Goal: Transaction & Acquisition: Purchase product/service

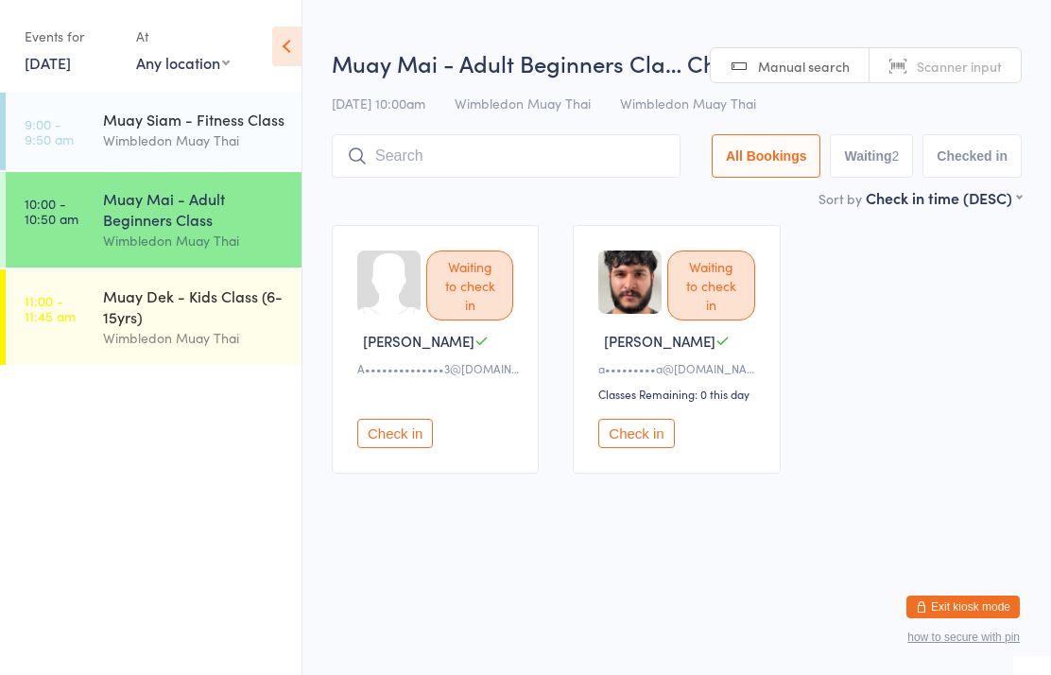
click at [550, 165] on input "search" at bounding box center [506, 155] width 349 height 43
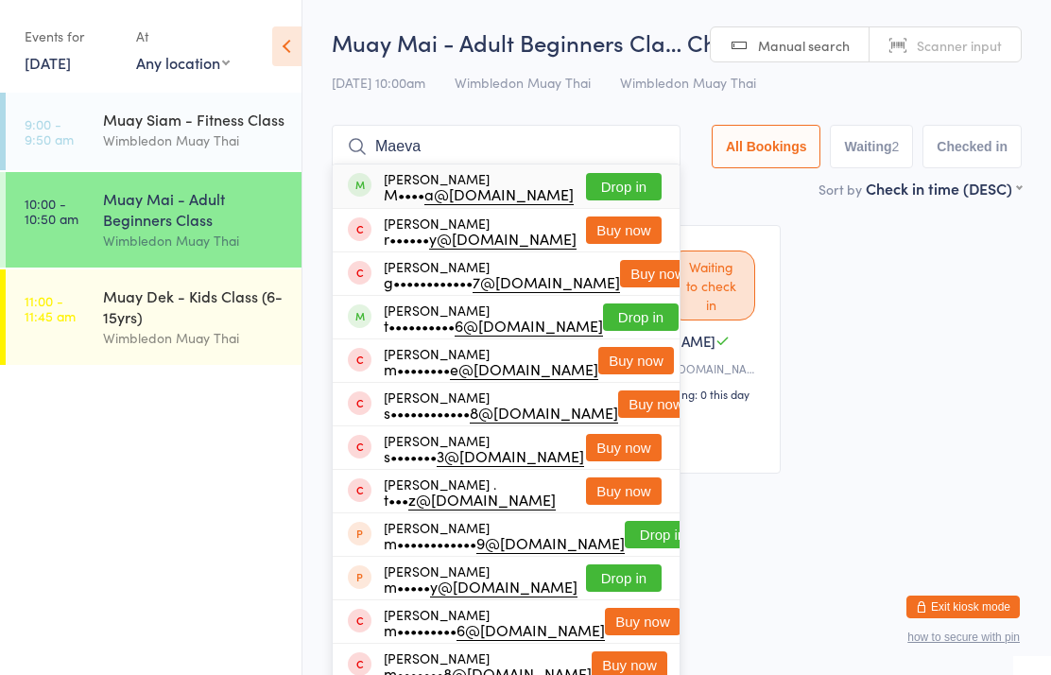
type input "Maeva"
click at [637, 191] on button "Drop in" at bounding box center [624, 186] width 76 height 27
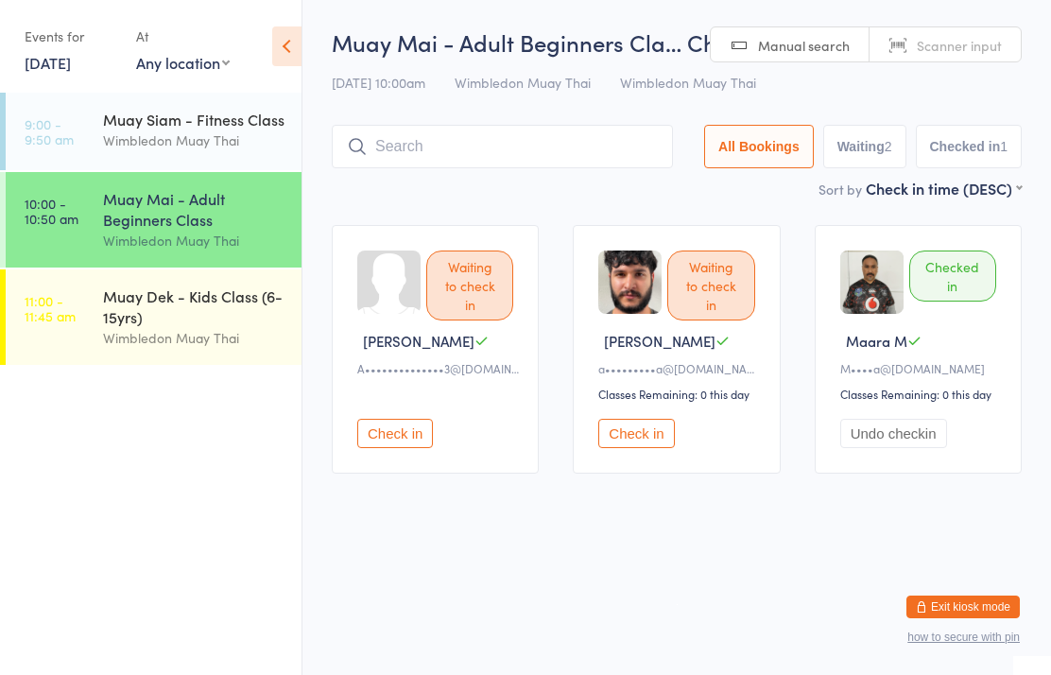
click at [647, 433] on button "Check in" at bounding box center [636, 433] width 76 height 29
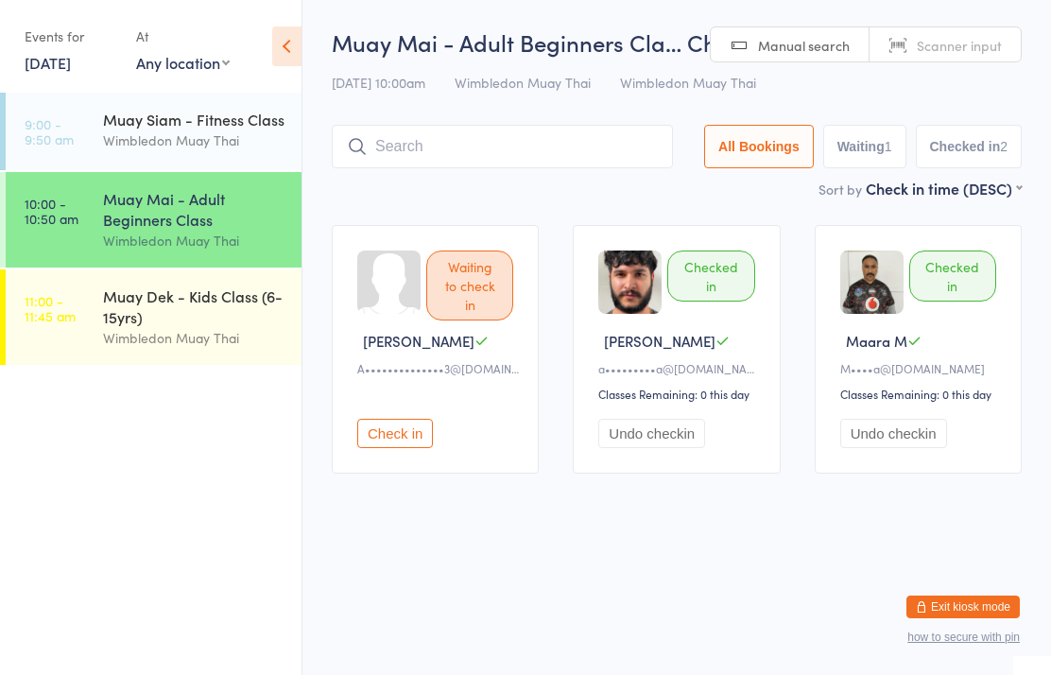
click at [446, 164] on input "search" at bounding box center [502, 146] width 341 height 43
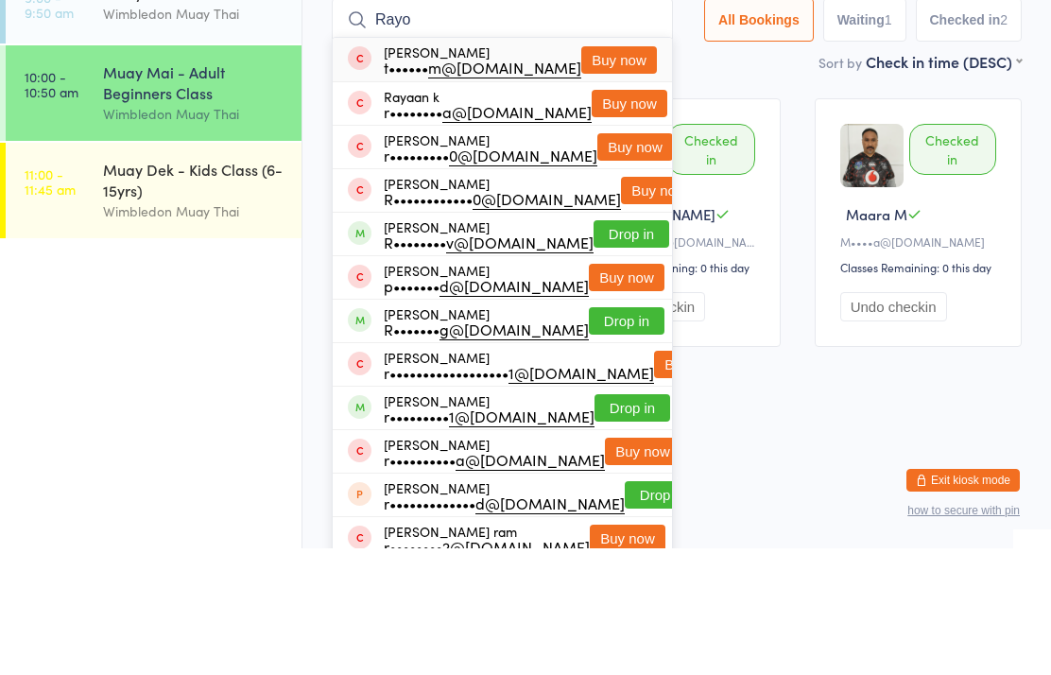
type input "Rayo"
click at [633, 347] on button "Drop in" at bounding box center [632, 360] width 76 height 27
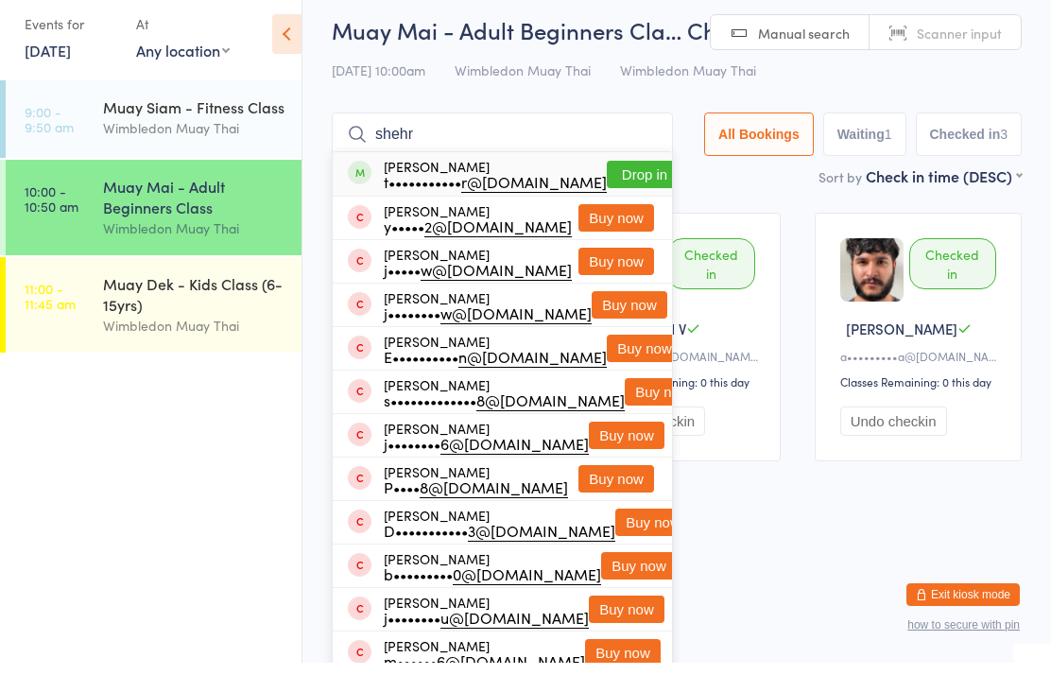
type input "shehr"
click at [626, 173] on button "Drop in" at bounding box center [645, 186] width 76 height 27
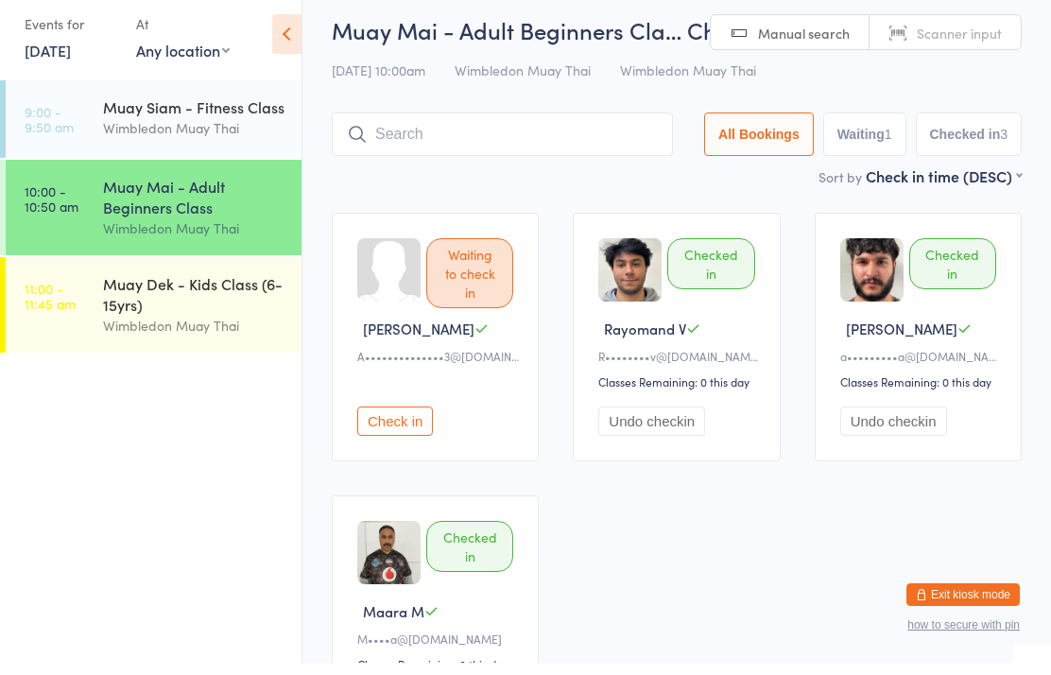
scroll to position [12, 0]
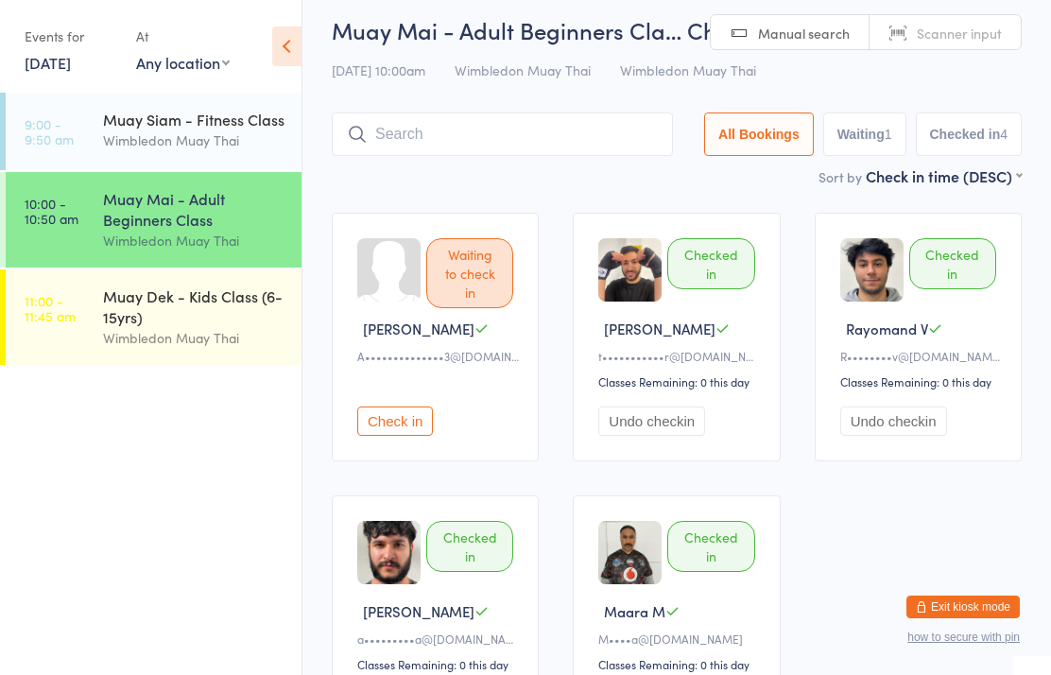
click at [545, 145] on input "search" at bounding box center [502, 133] width 341 height 43
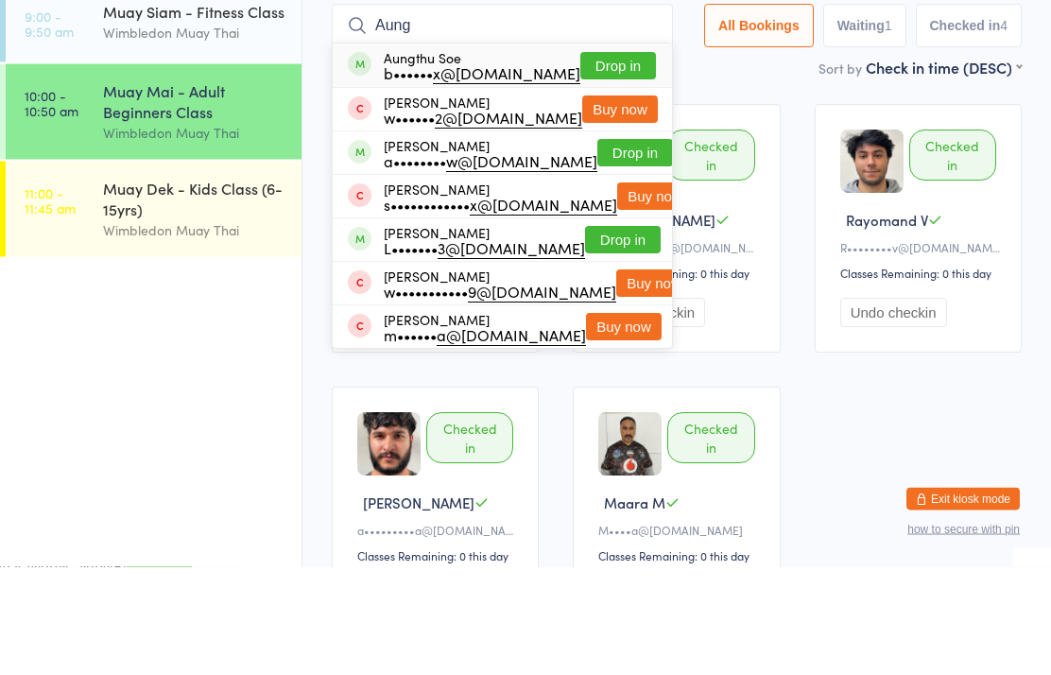
type input "Aung"
click at [614, 161] on button "Drop in" at bounding box center [618, 174] width 76 height 27
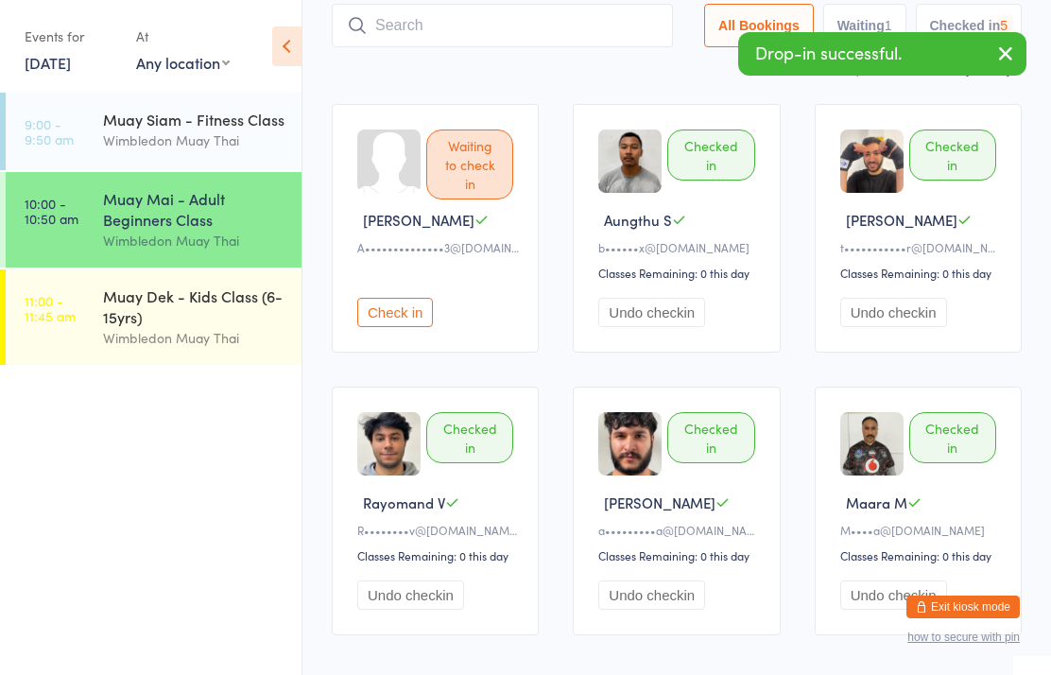
click at [536, 25] on input "search" at bounding box center [502, 25] width 341 height 43
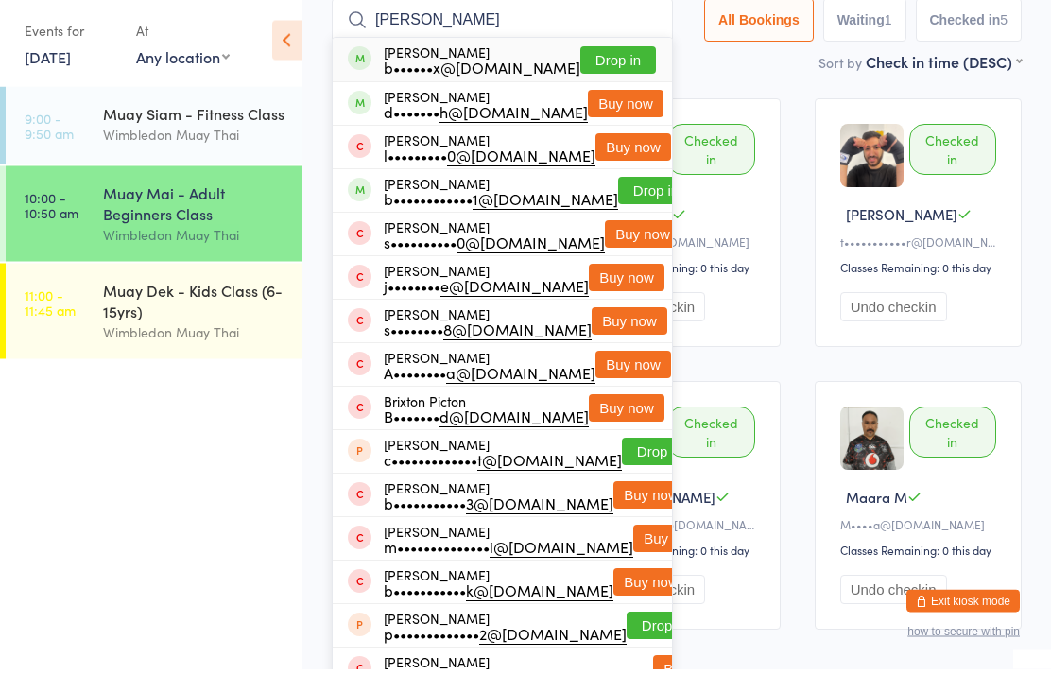
type input "[PERSON_NAME]"
click at [613, 59] on button "Drop in" at bounding box center [618, 66] width 76 height 27
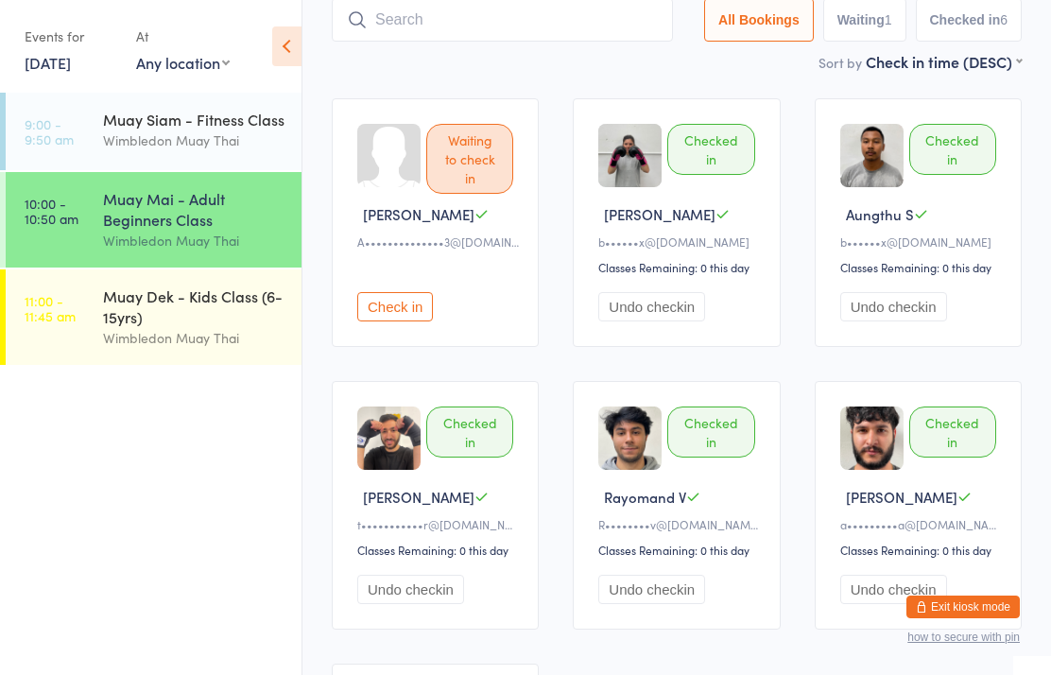
click at [510, 27] on input "search" at bounding box center [502, 19] width 341 height 43
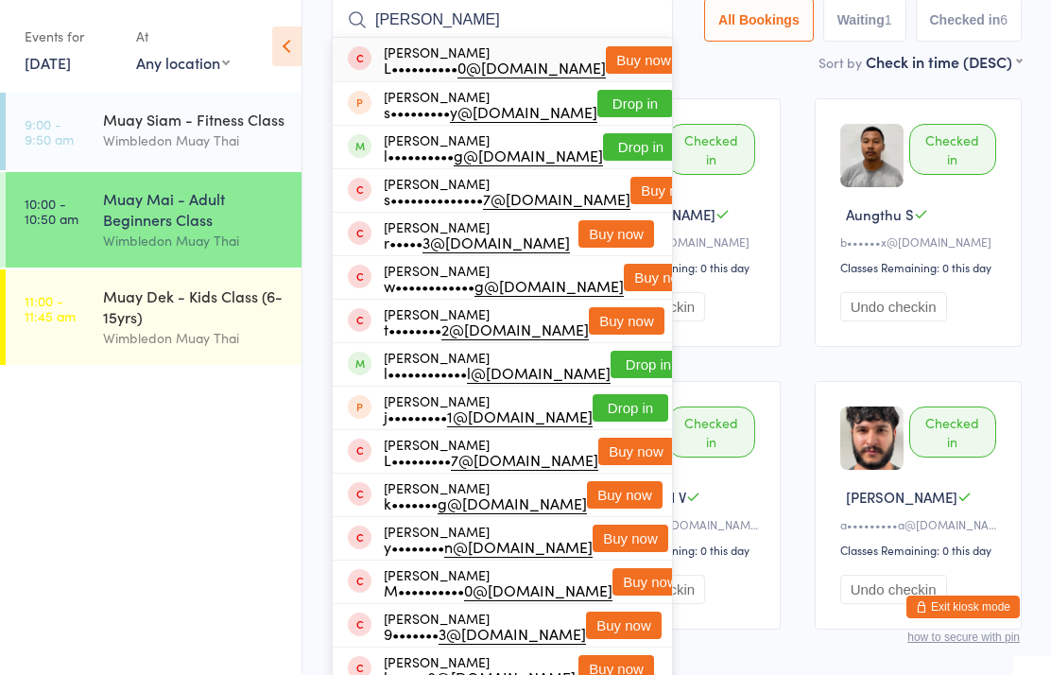
type input "[PERSON_NAME]"
click at [603, 159] on button "Drop in" at bounding box center [641, 146] width 76 height 27
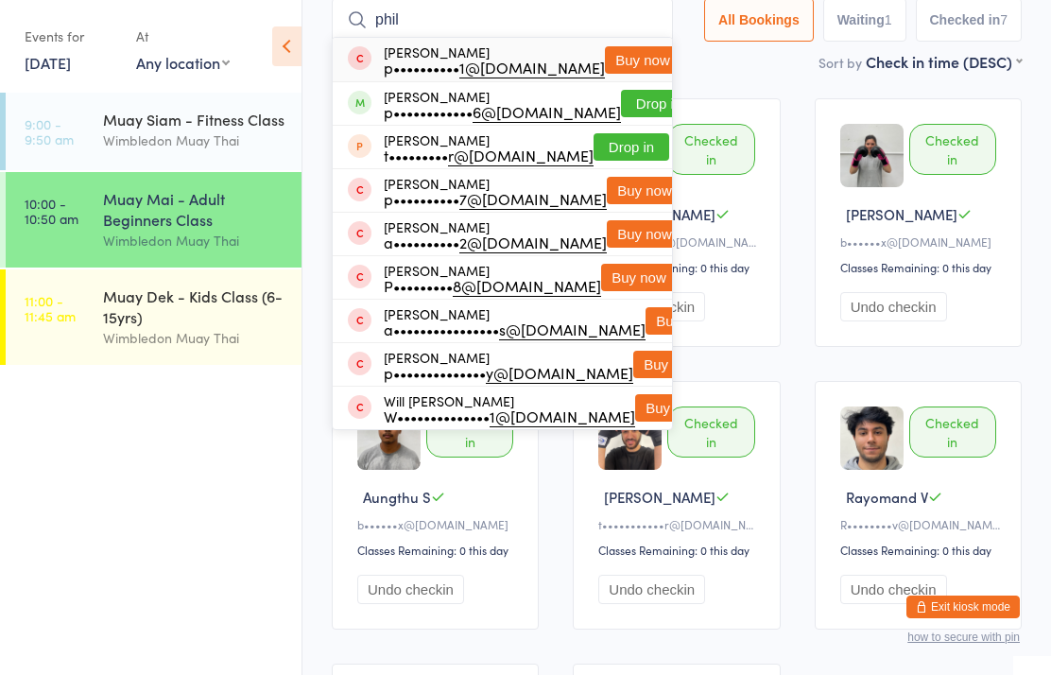
type input "phil"
click at [621, 112] on button "Drop in" at bounding box center [659, 103] width 76 height 27
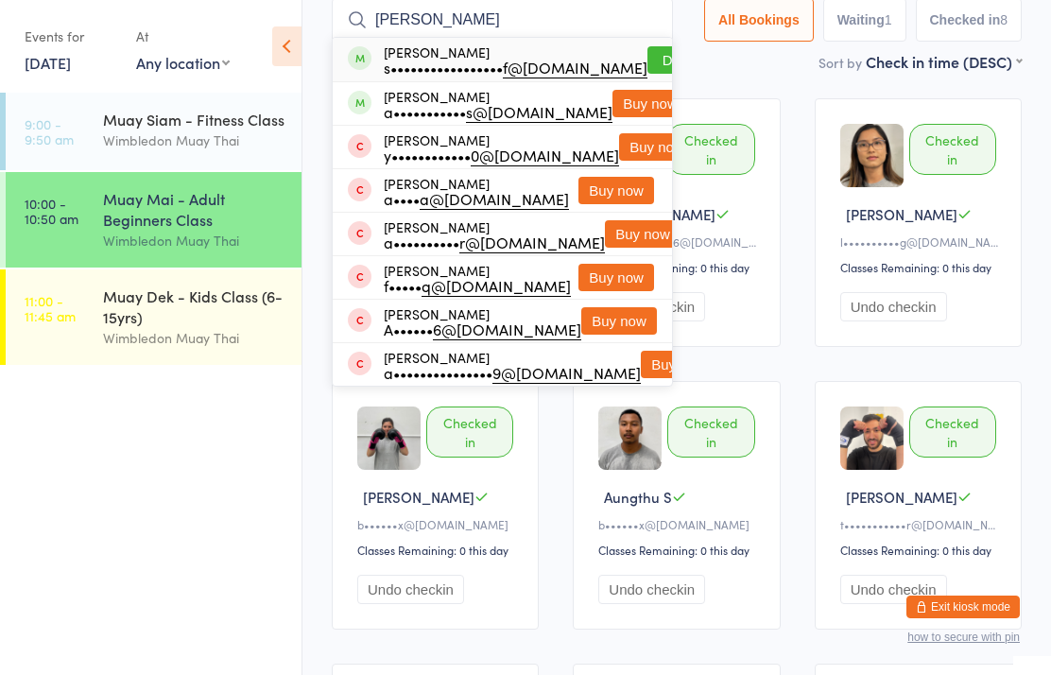
type input "[PERSON_NAME]"
click at [647, 61] on button "Drop in" at bounding box center [685, 59] width 76 height 27
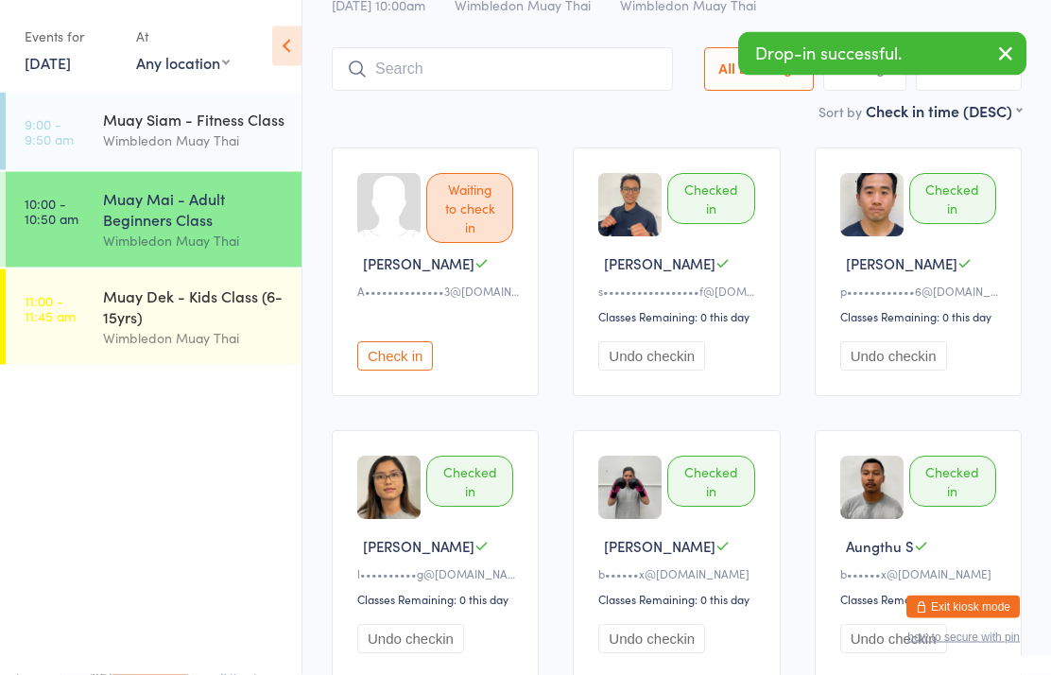
scroll to position [0, 0]
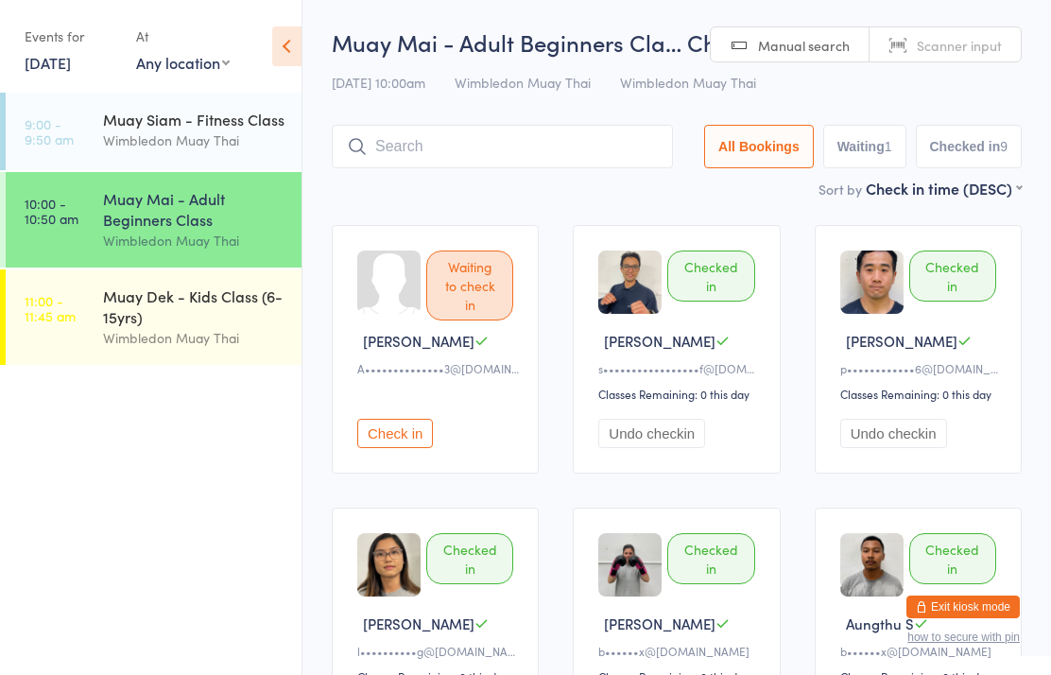
click at [550, 146] on input "search" at bounding box center [502, 146] width 341 height 43
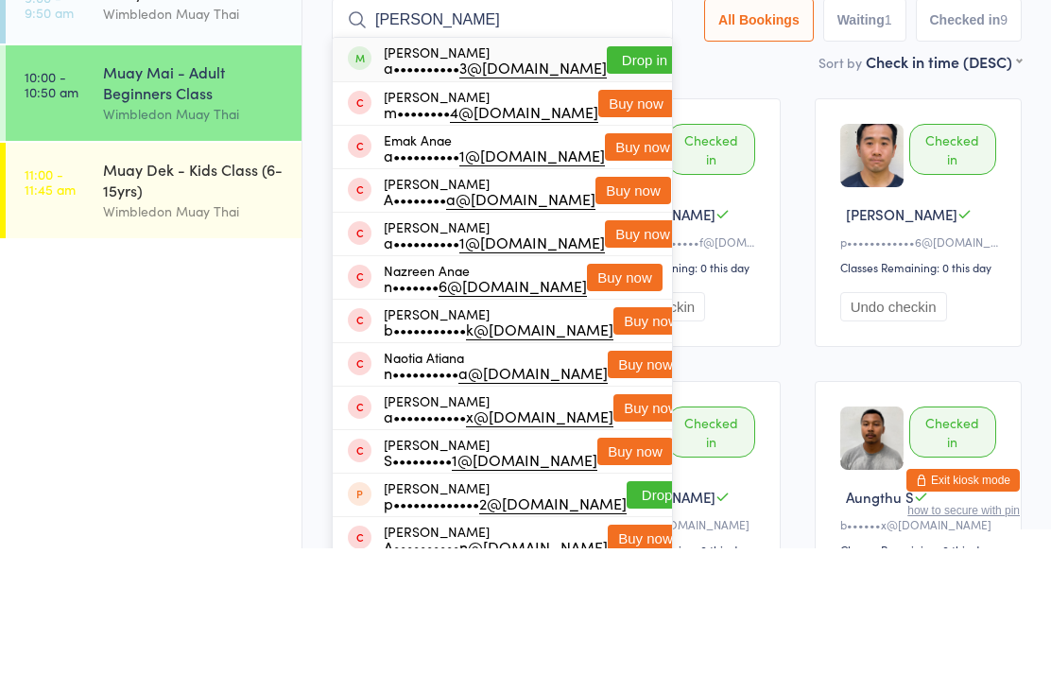
type input "[PERSON_NAME]"
click at [615, 173] on button "Drop in" at bounding box center [645, 186] width 76 height 27
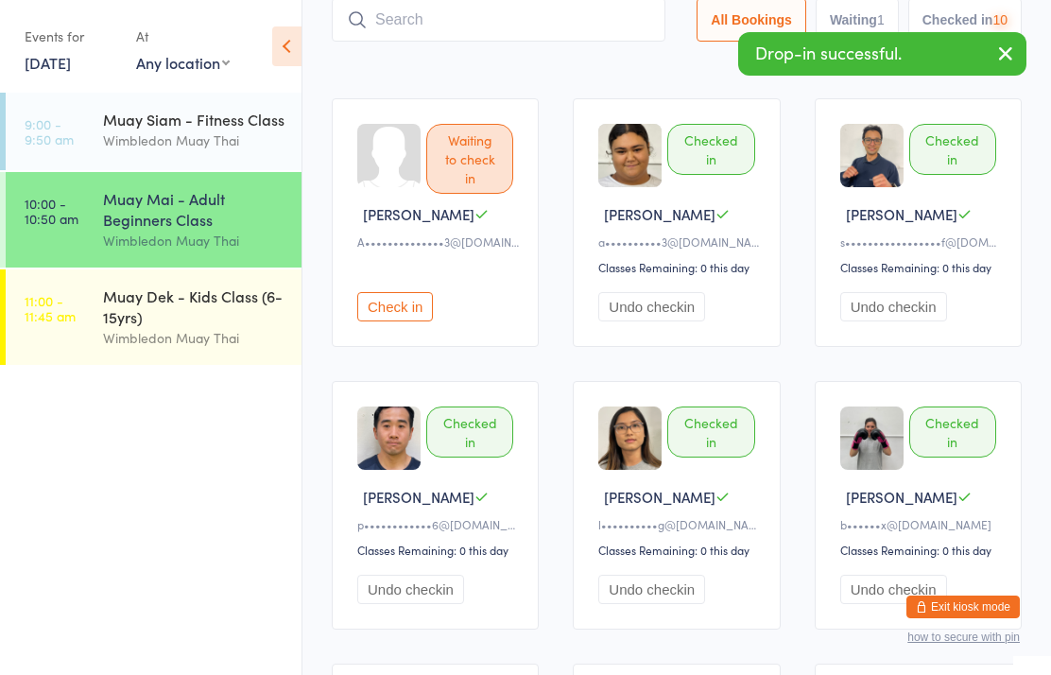
click at [600, 23] on input "search" at bounding box center [499, 19] width 334 height 43
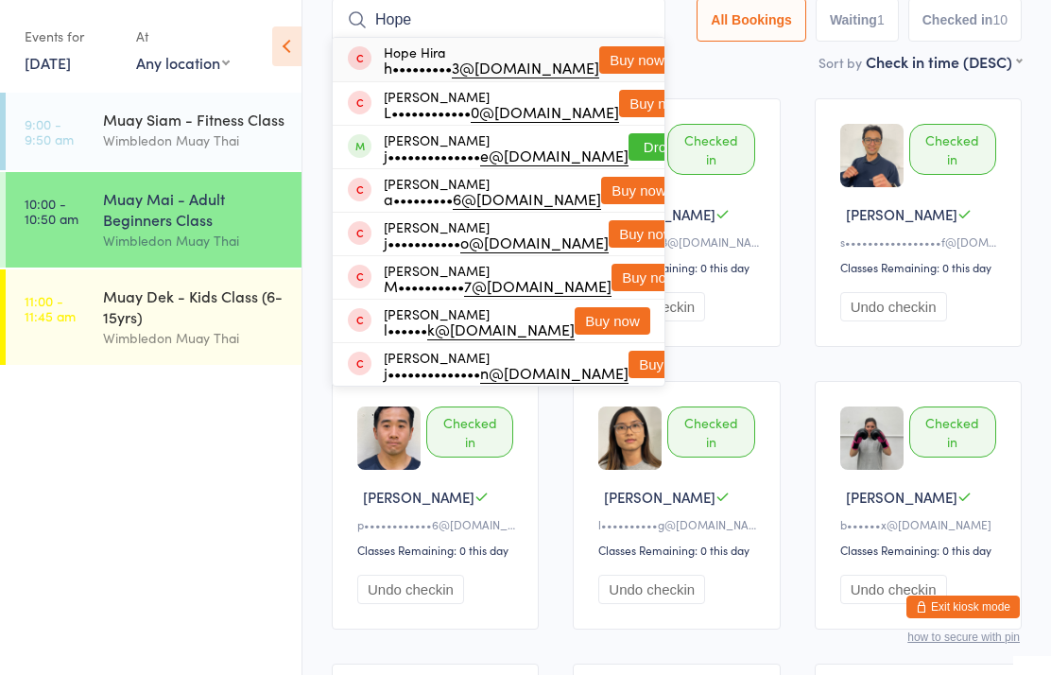
type input "Hope"
click at [636, 146] on button "Drop in" at bounding box center [667, 146] width 76 height 27
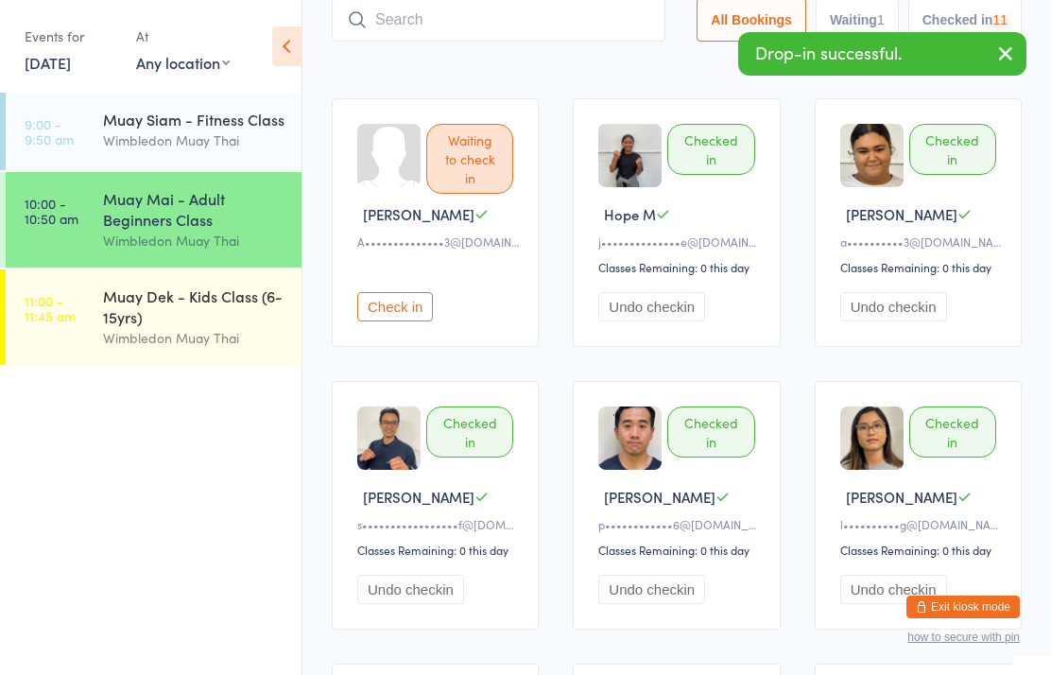
click at [571, 23] on input "search" at bounding box center [499, 19] width 334 height 43
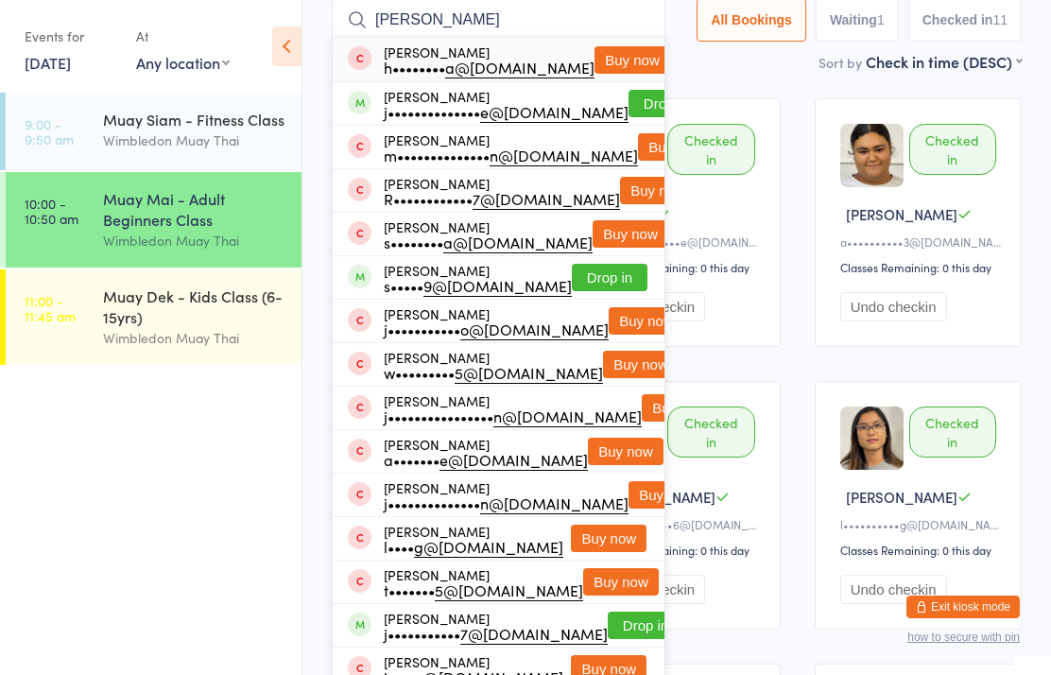
type input "[PERSON_NAME]"
click at [637, 109] on button "Drop in" at bounding box center [667, 103] width 76 height 27
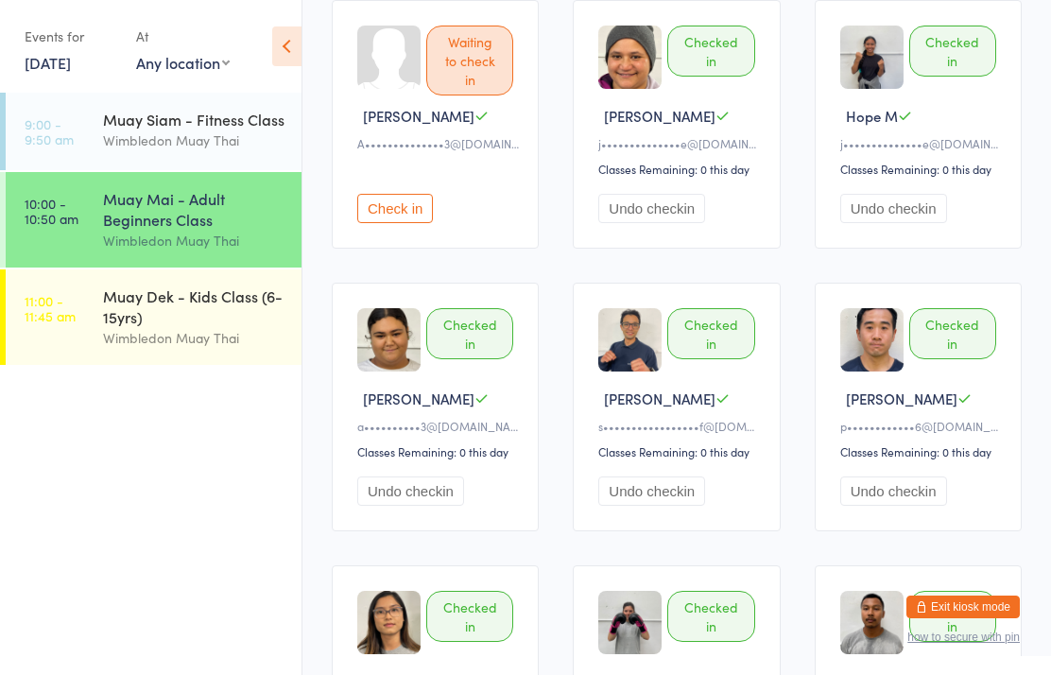
scroll to position [0, 0]
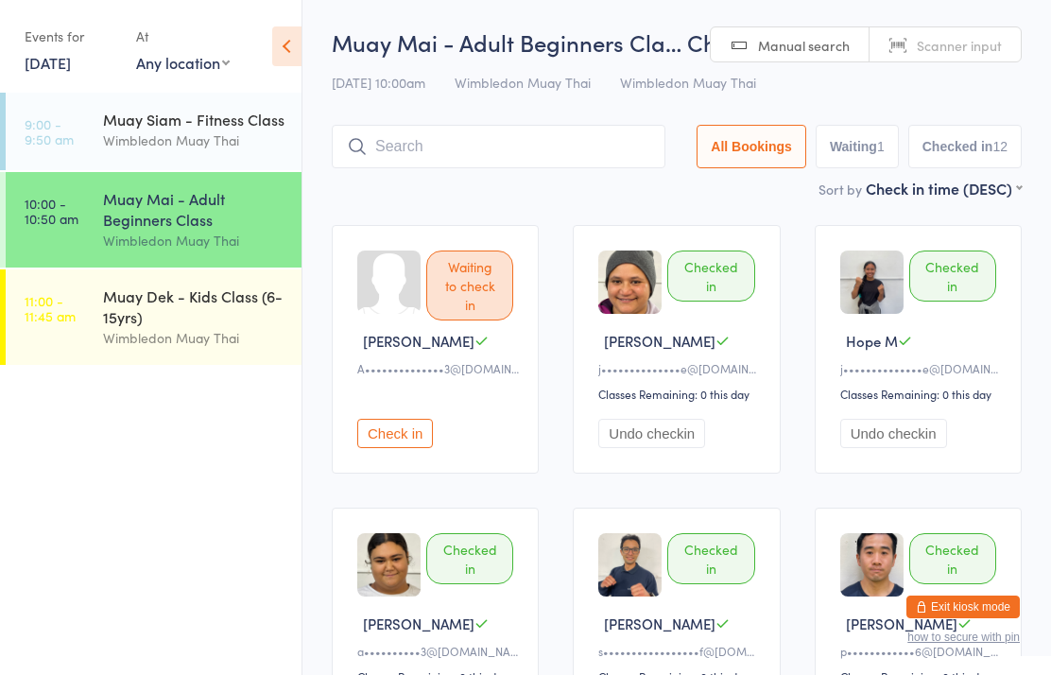
click at [430, 123] on div "Muay Mai - Adult Beginners Cla… Check-in [DATE] 10:00am Wimbledon Muay Thai Wim…" at bounding box center [677, 101] width 690 height 151
click at [443, 153] on input "search" at bounding box center [499, 146] width 334 height 43
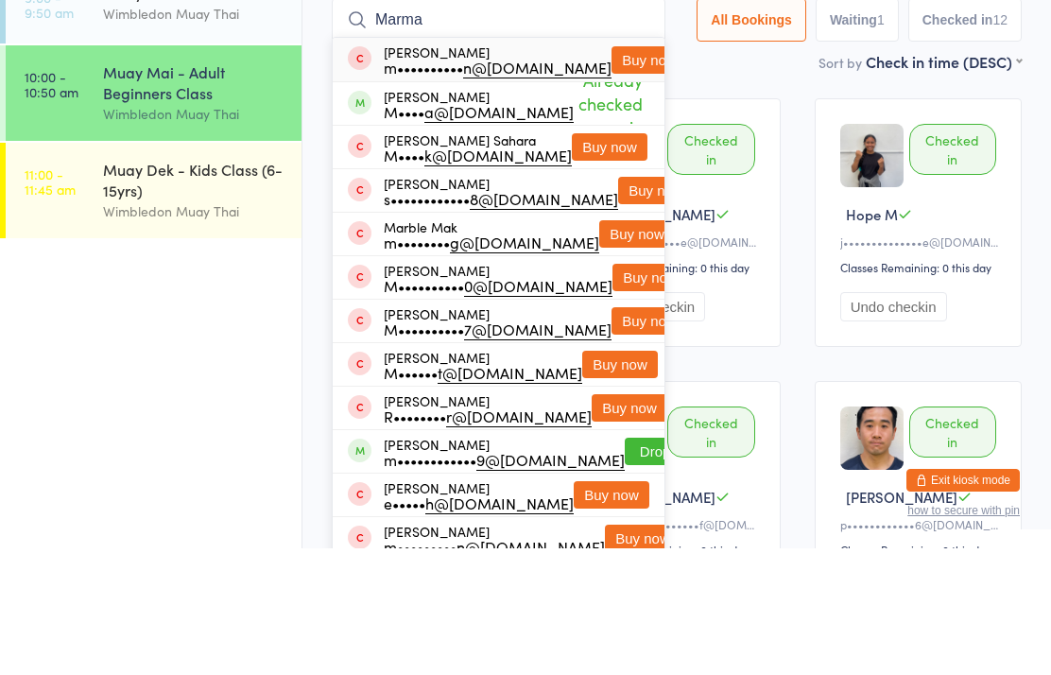
type input "Marma"
click at [481, 171] on div "[PERSON_NAME] m•••••••••• n@[DOMAIN_NAME]" at bounding box center [498, 186] width 228 height 30
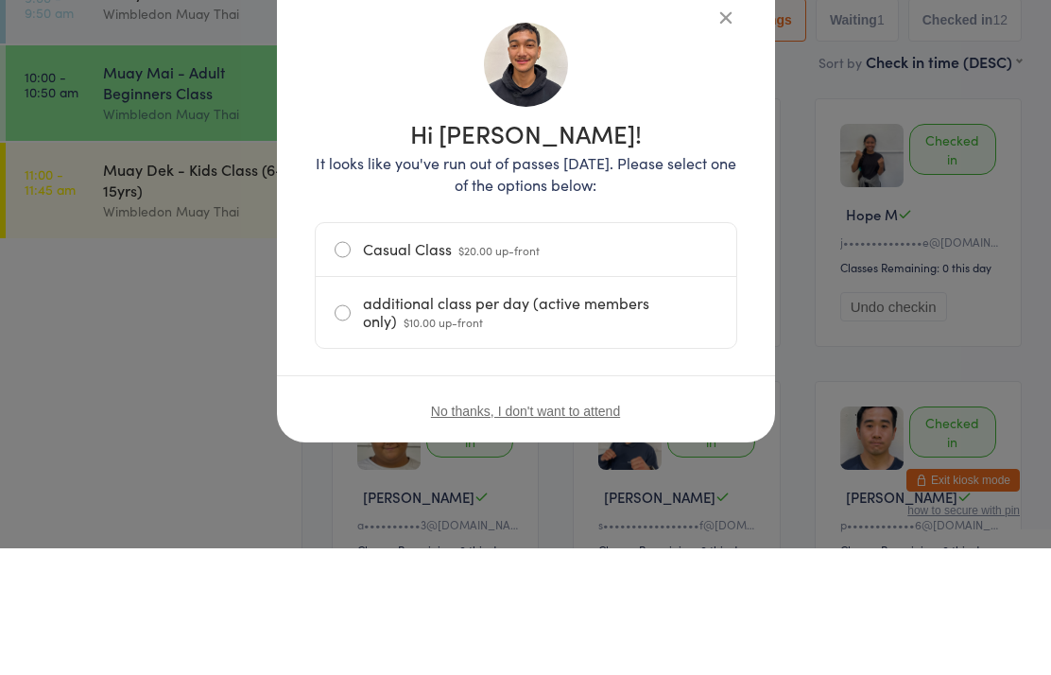
scroll to position [127, 0]
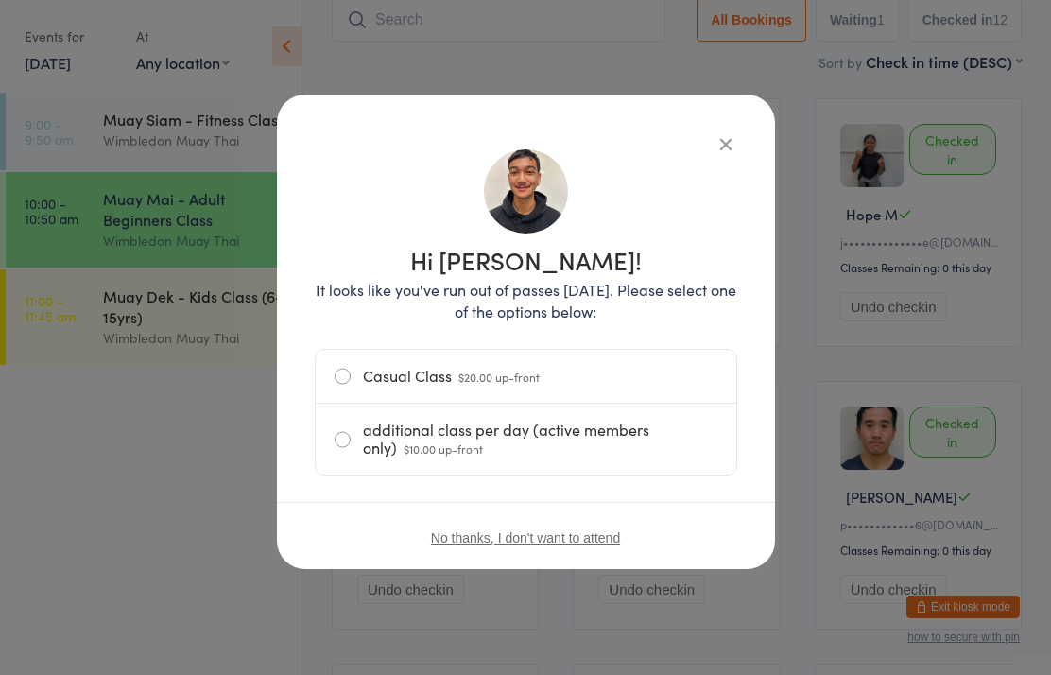
click at [597, 378] on label "Casual Class $20.00 up-front" at bounding box center [526, 376] width 383 height 53
click at [0, 0] on input "Casual Class $20.00 up-front" at bounding box center [0, 0] width 0 height 0
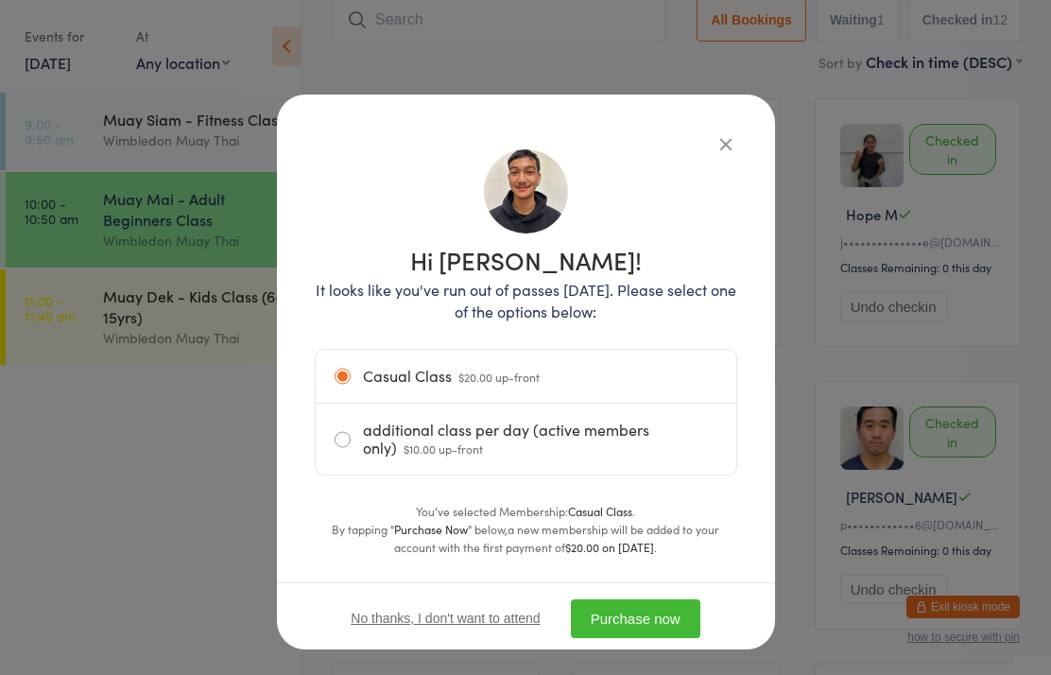
click at [638, 615] on button "Purchase now" at bounding box center [635, 618] width 129 height 39
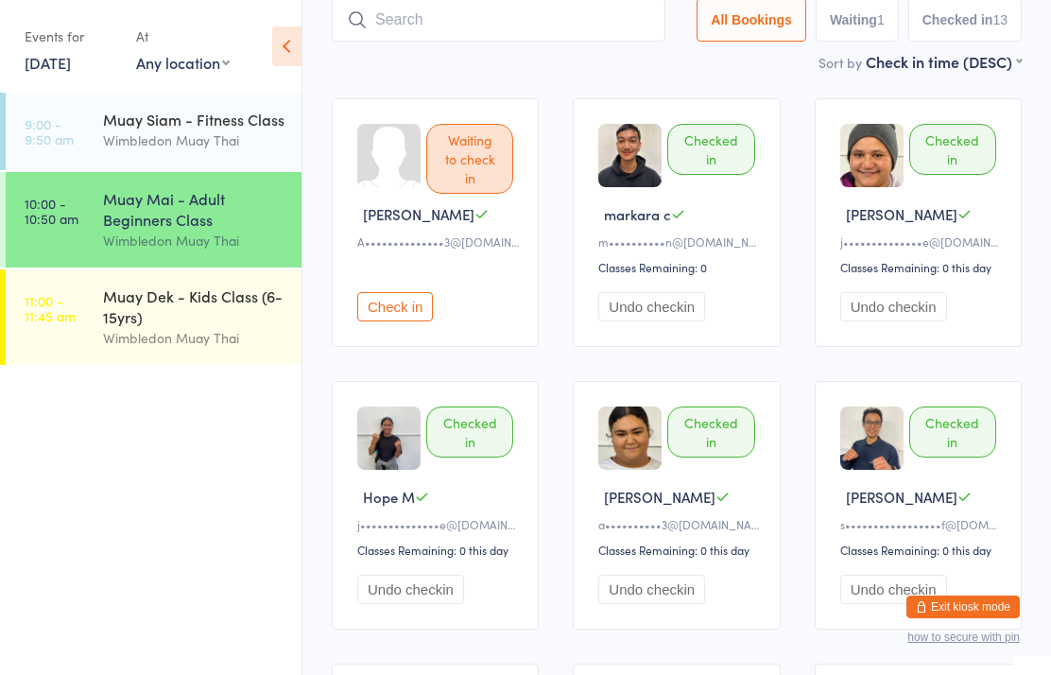
click at [548, 25] on input "search" at bounding box center [499, 19] width 334 height 43
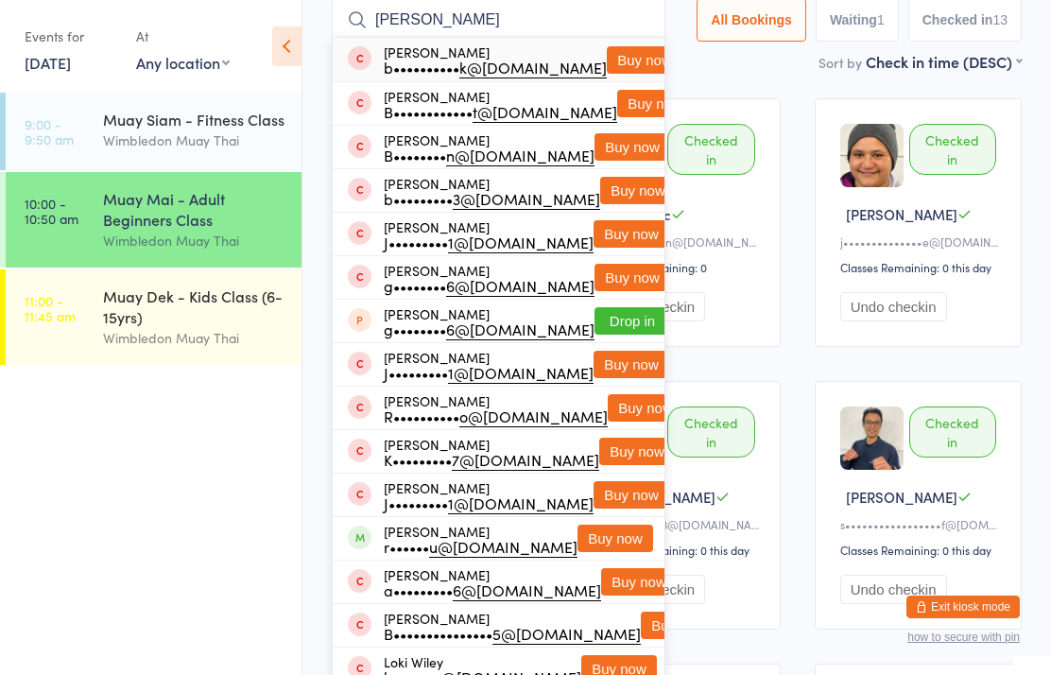
type input "[PERSON_NAME]"
click at [616, 143] on button "Buy now" at bounding box center [632, 146] width 76 height 27
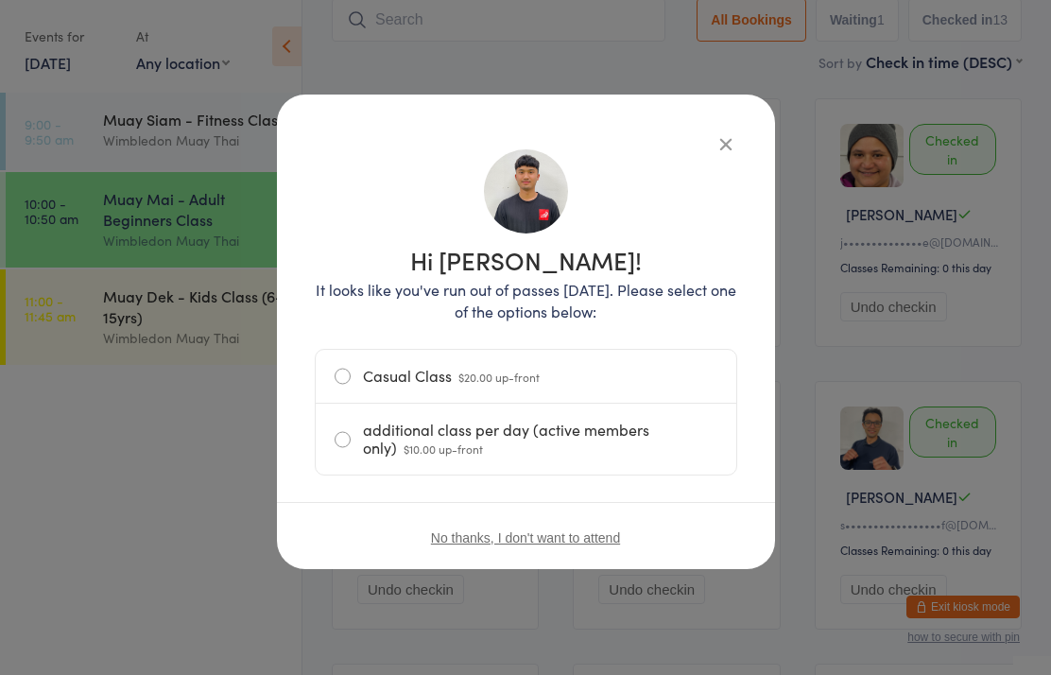
click at [532, 373] on span "$20.00 up-front" at bounding box center [498, 377] width 81 height 16
click at [0, 0] on input "Casual Class $20.00 up-front" at bounding box center [0, 0] width 0 height 0
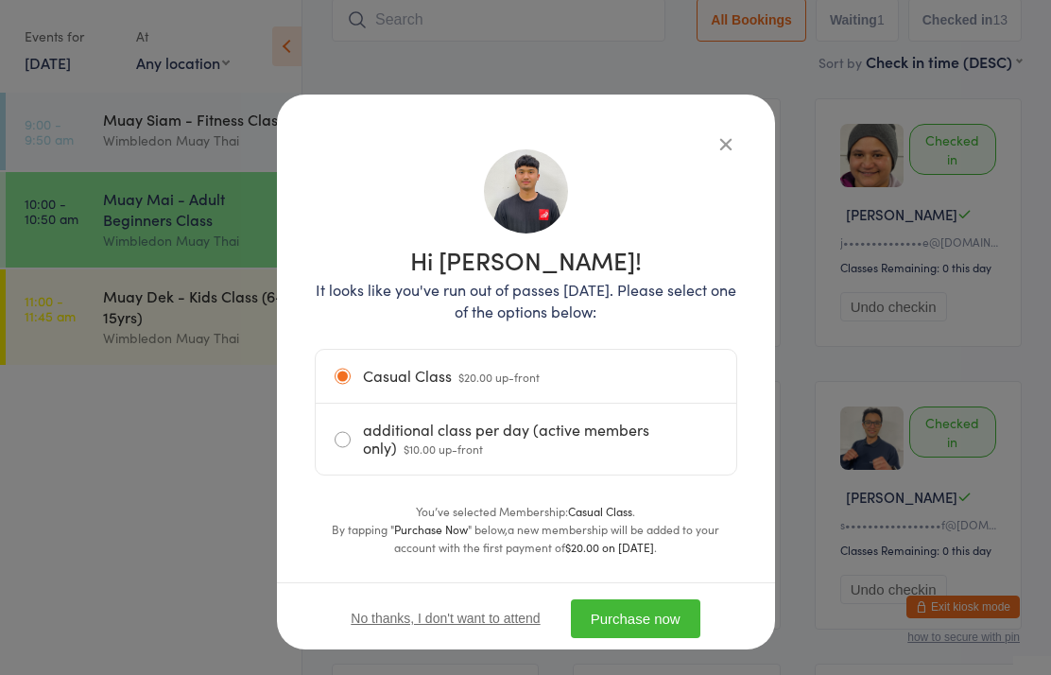
click at [609, 613] on button "Purchase now" at bounding box center [635, 618] width 129 height 39
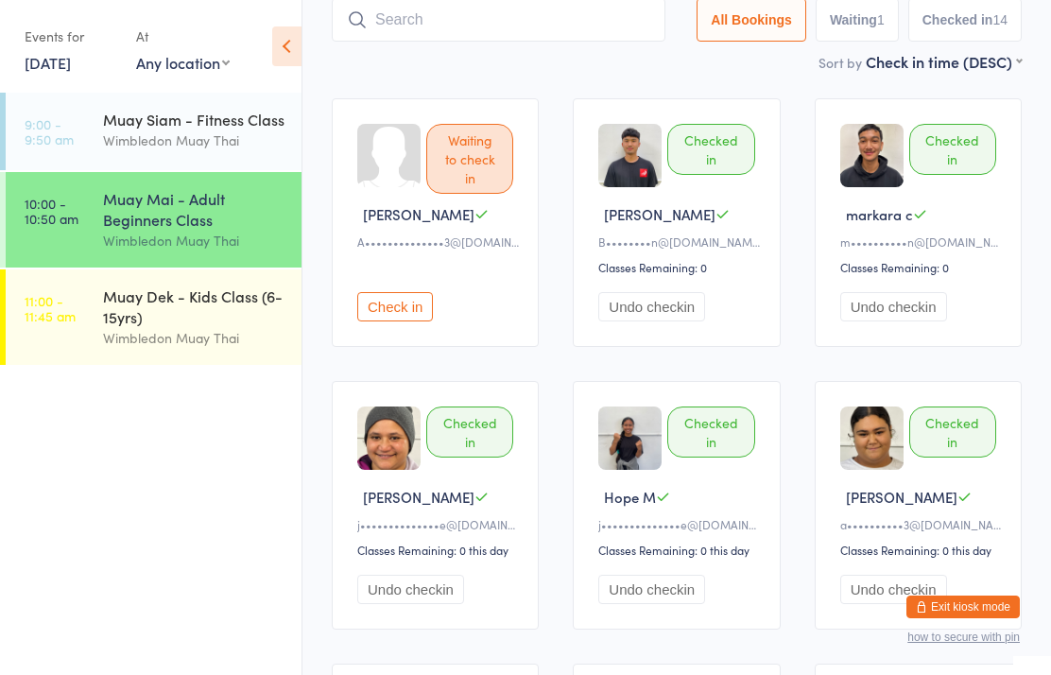
click at [592, 21] on input "search" at bounding box center [499, 19] width 334 height 43
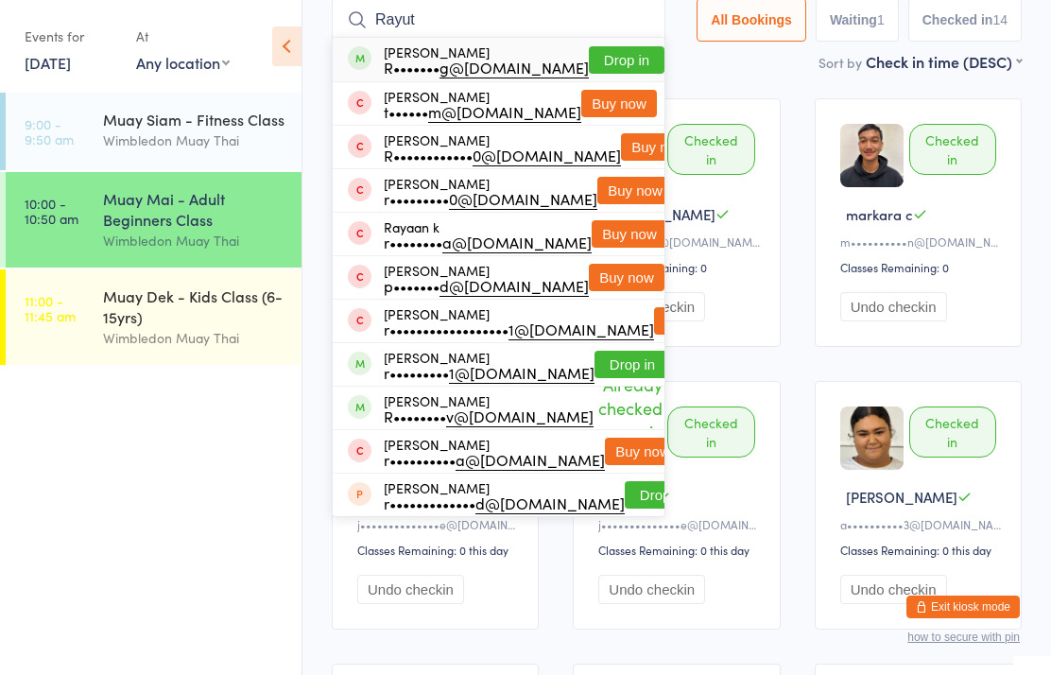
type input "Rayut"
click at [617, 68] on button "Drop in" at bounding box center [627, 59] width 76 height 27
